Goal: Check status: Check status

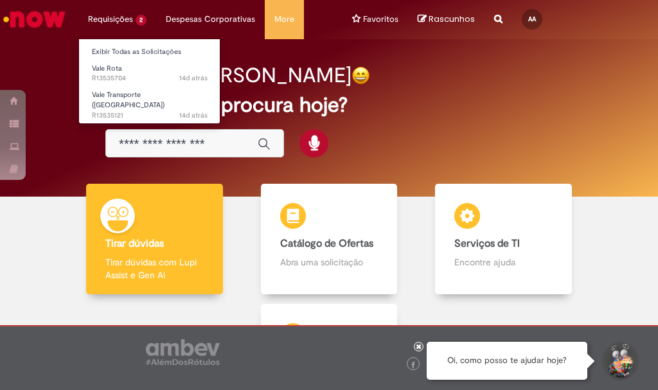
click at [141, 24] on li "Requisições 2 Exibir Todas as Solicitações Vale Rota 14d atrás 14 dias atrás R1…" at bounding box center [117, 19] width 78 height 39
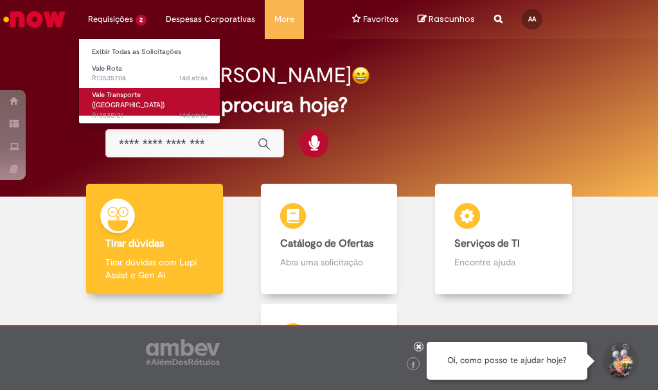
click at [157, 111] on span "14d atrás 14 dias atrás R13535121" at bounding box center [150, 116] width 116 height 10
click at [79, 88] on link "Vale Transporte ([GEOGRAPHIC_DATA]) 14d atrás 14 dias atrás R13535121" at bounding box center [149, 102] width 141 height 28
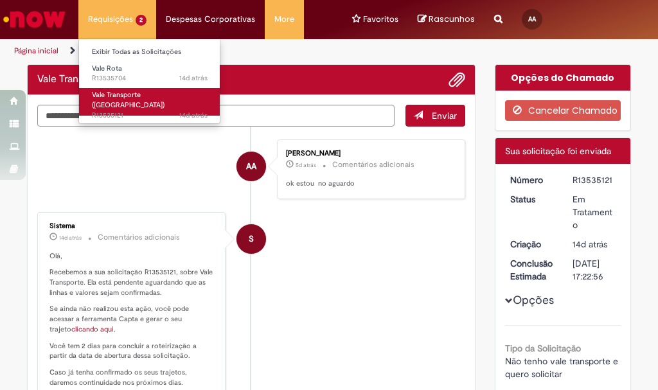
click at [150, 96] on span "Vale Transporte ([GEOGRAPHIC_DATA])" at bounding box center [128, 100] width 73 height 20
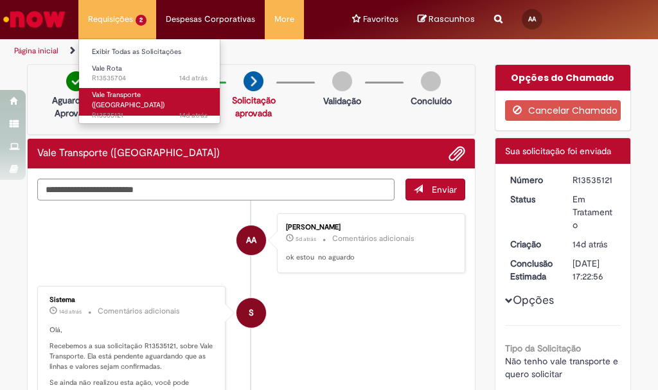
click at [165, 93] on link "Vale Transporte ([GEOGRAPHIC_DATA]) 14d atrás 14 dias atrás R13535121" at bounding box center [149, 102] width 141 height 28
click at [79, 88] on link "Vale Transporte ([GEOGRAPHIC_DATA]) 14d atrás 14 dias atrás R13535121" at bounding box center [149, 102] width 141 height 28
click at [165, 93] on link "Vale Transporte ([GEOGRAPHIC_DATA]) 14d atrás 14 dias atrás R13535121" at bounding box center [149, 102] width 141 height 28
click at [124, 111] on span "14d atrás 14 dias atrás R13535121" at bounding box center [150, 116] width 116 height 10
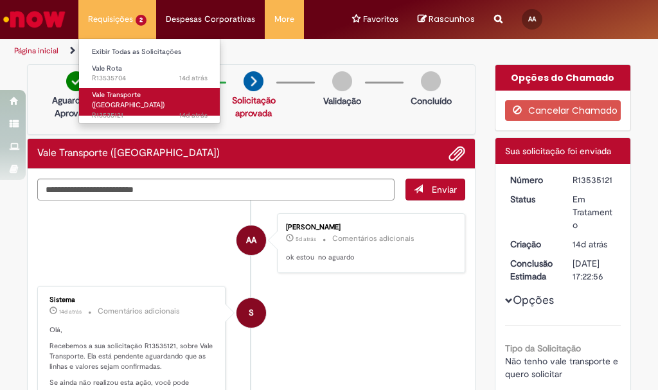
click at [123, 111] on span "14d atrás 14 dias atrás R13535121" at bounding box center [150, 116] width 116 height 10
click at [112, 96] on span "Vale Transporte ([GEOGRAPHIC_DATA])" at bounding box center [128, 100] width 73 height 20
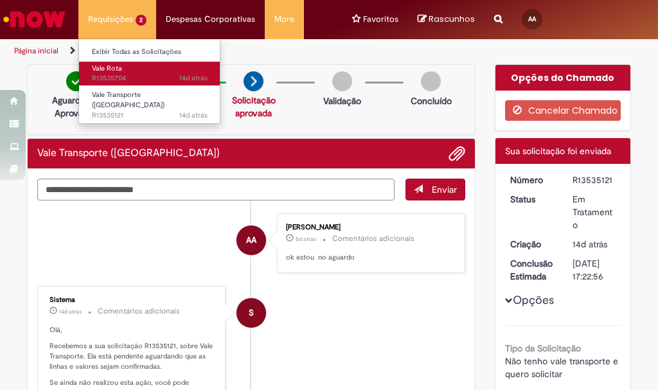
click at [110, 76] on span "14d atrás 14 dias atrás R13535704" at bounding box center [150, 78] width 116 height 10
click at [79, 62] on link "Vale Rota 14d atrás 14 dias atrás R13535704" at bounding box center [149, 74] width 141 height 24
